Goal: Navigation & Orientation: Find specific page/section

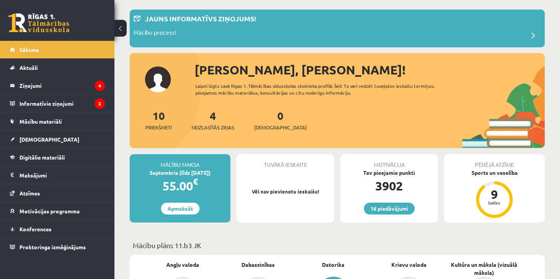
scroll to position [38, 0]
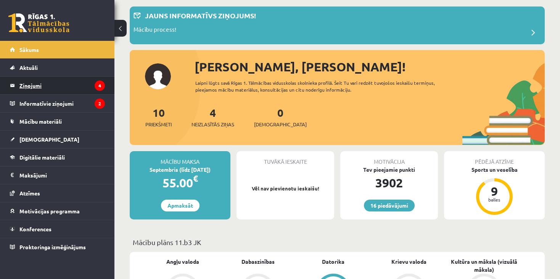
click at [85, 89] on legend "Ziņojumi 4" at bounding box center [61, 86] width 85 height 18
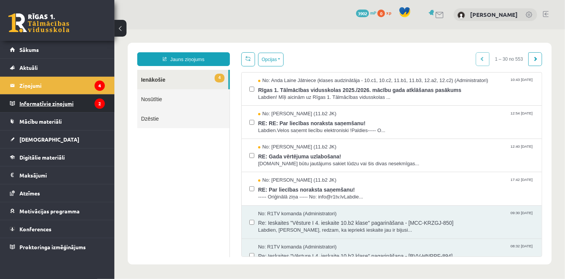
click at [66, 100] on legend "Informatīvie ziņojumi 2" at bounding box center [61, 104] width 85 height 18
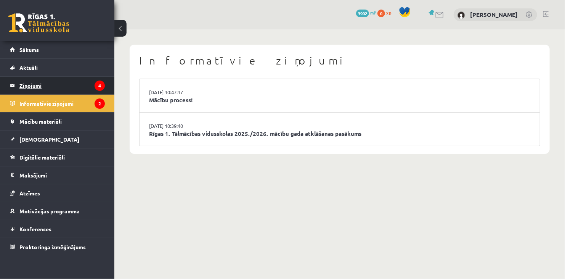
click at [76, 84] on legend "Ziņojumi 4" at bounding box center [61, 86] width 85 height 18
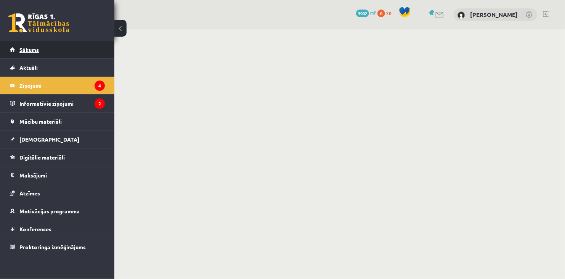
click at [76, 55] on link "Sākums" at bounding box center [57, 50] width 95 height 18
